Goal: Task Accomplishment & Management: Complete application form

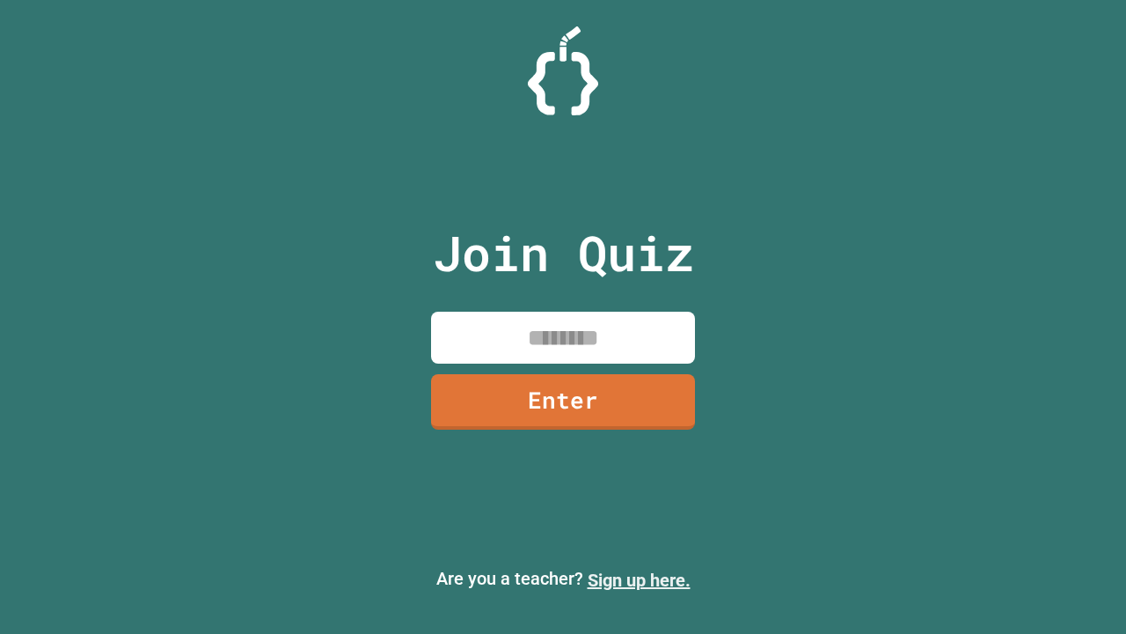
click at [639, 580] on link "Sign up here." at bounding box center [639, 579] width 103 height 21
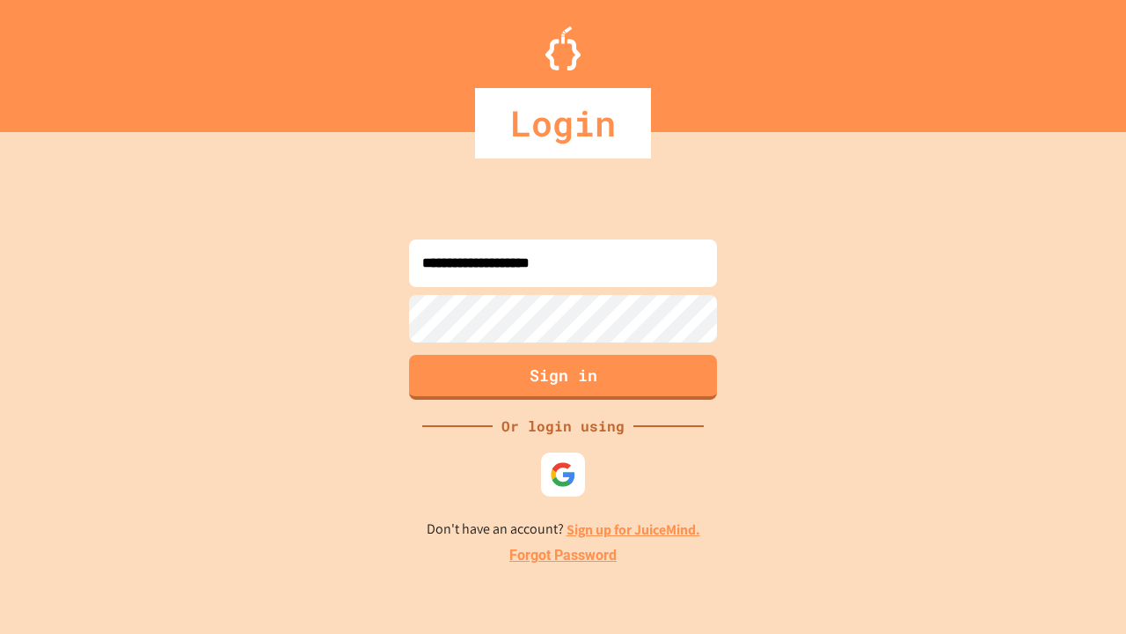
type input "**********"
